Goal: Task Accomplishment & Management: Manage account settings

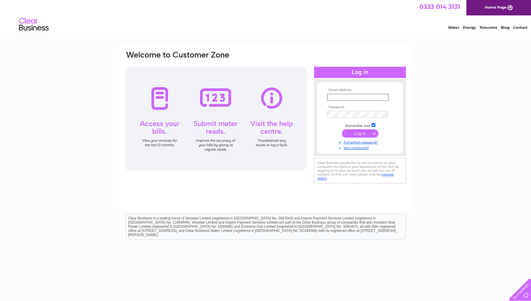
type input "enquiries@anindependentzebra.com"
click at [360, 133] on input "submit" at bounding box center [360, 133] width 36 height 8
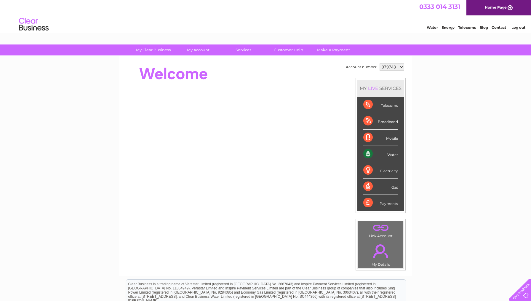
select select "1084562"
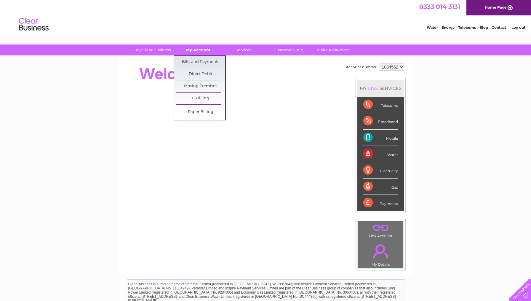
click at [200, 50] on link "My Account" at bounding box center [198, 49] width 49 height 11
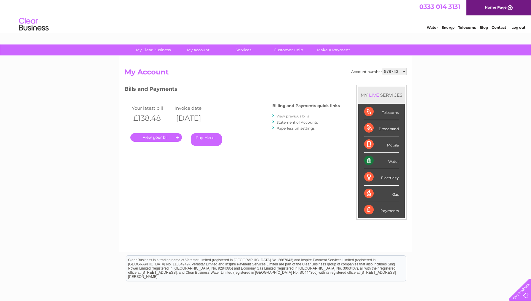
click at [164, 139] on link "." at bounding box center [156, 137] width 52 height 9
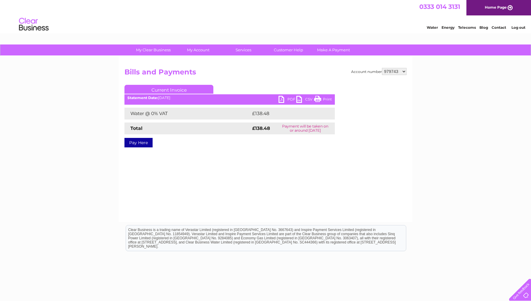
click at [288, 99] on link "PDF" at bounding box center [288, 100] width 18 height 9
select select "1084562"
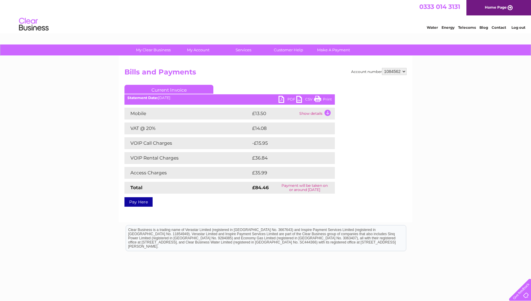
click at [288, 100] on link "PDF" at bounding box center [288, 100] width 18 height 9
